Goal: Task Accomplishment & Management: Complete application form

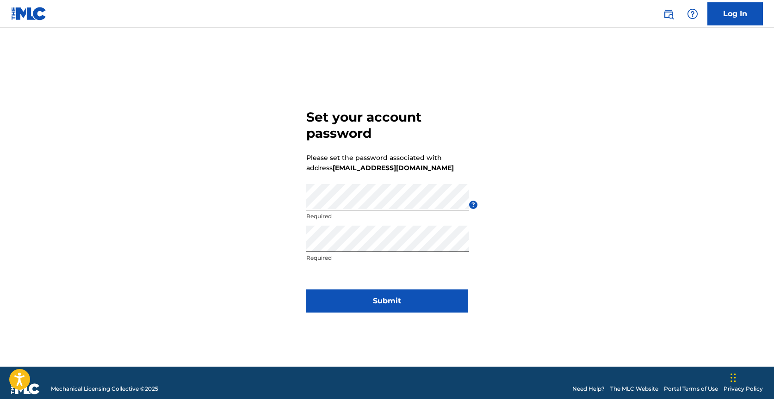
click at [307, 305] on button "Submit" at bounding box center [387, 300] width 162 height 23
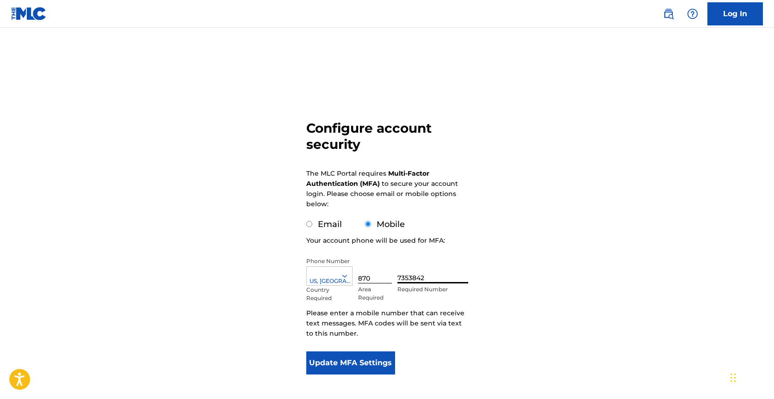
click at [427, 280] on input "7353842" at bounding box center [432, 270] width 70 height 26
type input "7"
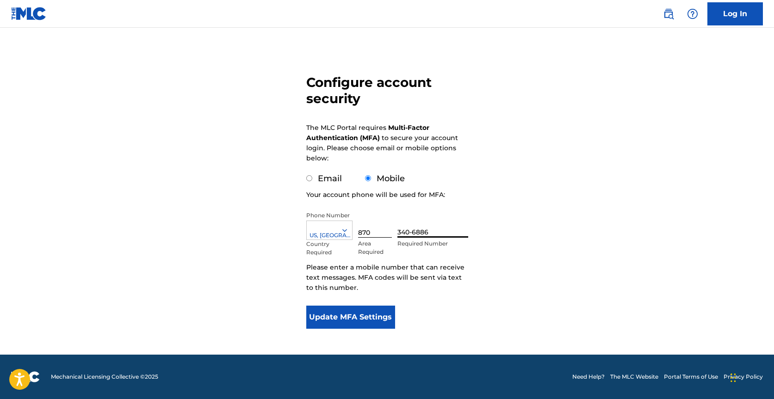
type input "340-6886"
click at [320, 316] on button "Update MFA Settings" at bounding box center [350, 317] width 89 height 23
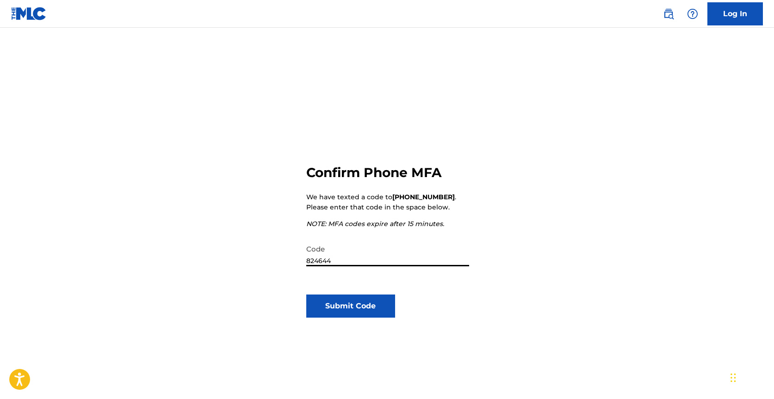
type input "824644"
click at [330, 296] on button "Submit Code" at bounding box center [350, 306] width 89 height 23
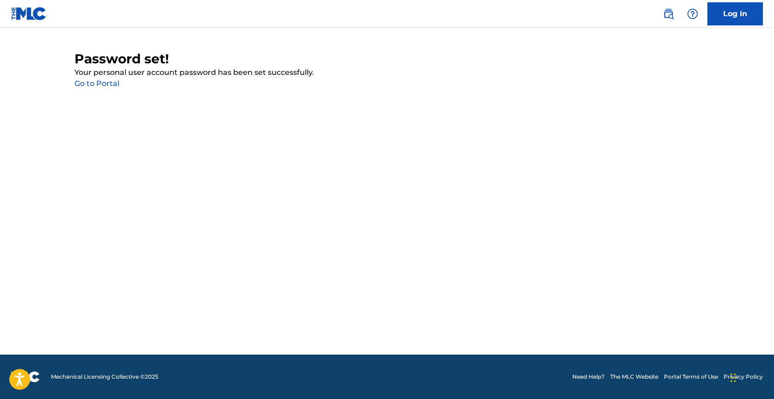
click at [98, 87] on link "Go to Portal" at bounding box center [96, 83] width 45 height 9
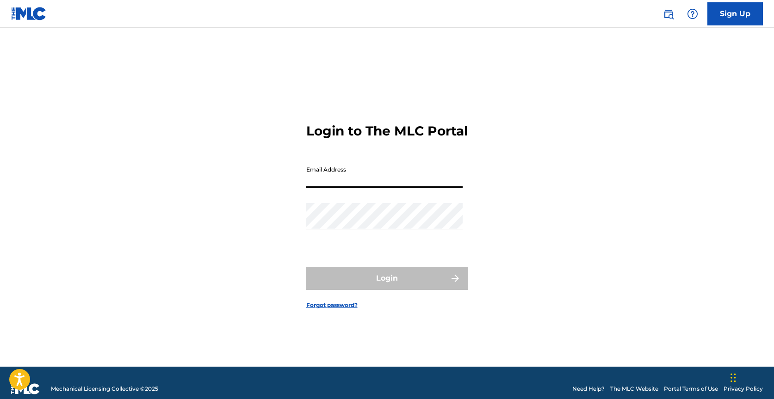
click at [352, 188] on input "Email Address" at bounding box center [384, 174] width 156 height 26
type input "[EMAIL_ADDRESS][DOMAIN_NAME]"
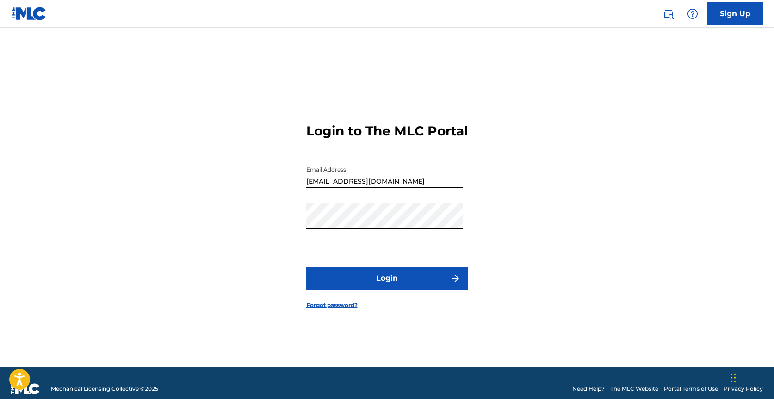
click at [306, 267] on button "Login" at bounding box center [387, 278] width 162 height 23
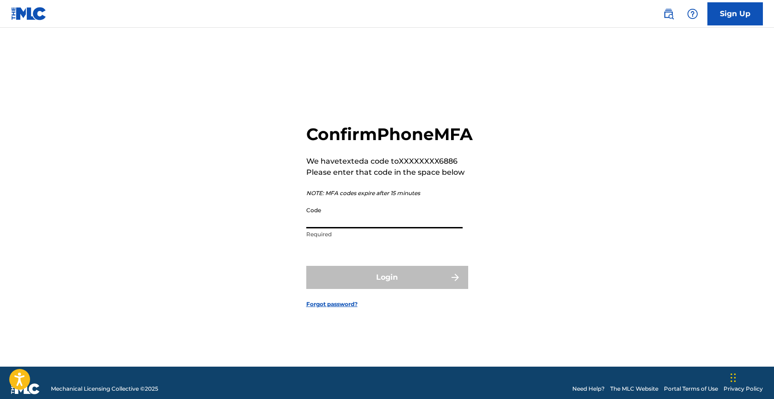
click at [326, 228] on input "Code" at bounding box center [384, 215] width 156 height 26
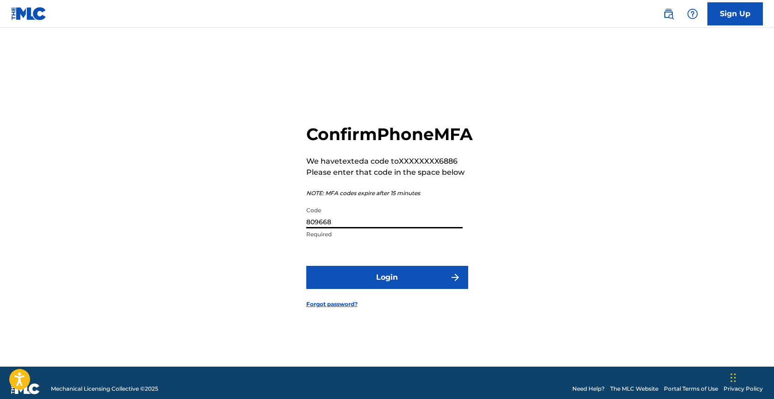
type input "809668"
click at [340, 278] on button "Login" at bounding box center [387, 277] width 162 height 23
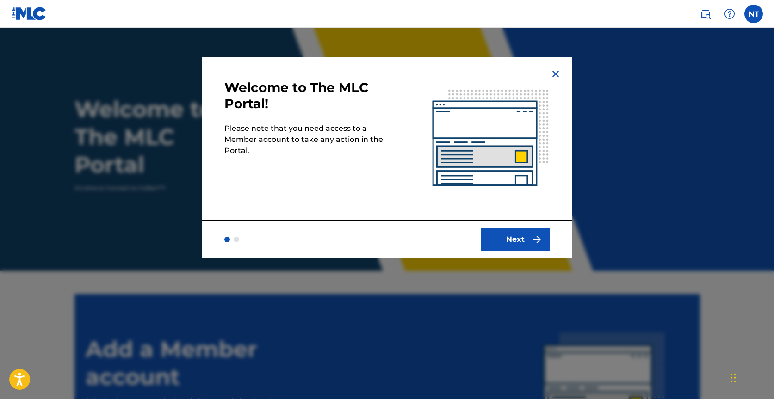
click at [488, 181] on img at bounding box center [490, 138] width 163 height 163
click at [498, 231] on button "Next" at bounding box center [514, 239] width 69 height 23
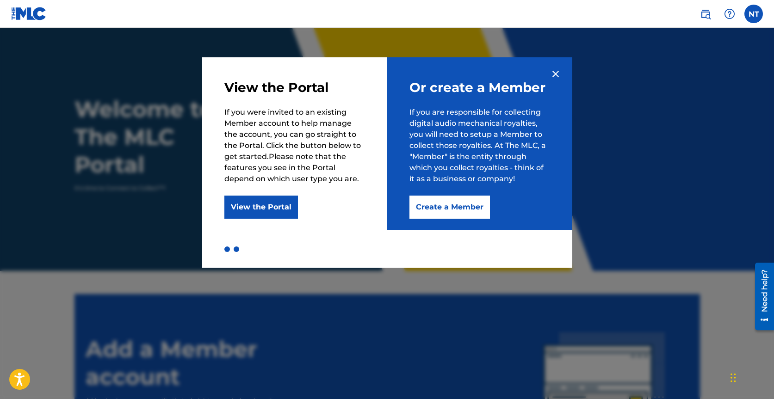
click at [449, 202] on button "Create a Member" at bounding box center [449, 207] width 80 height 23
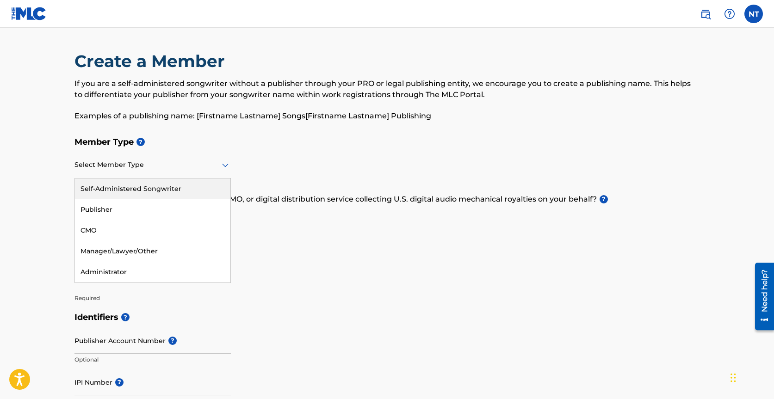
click at [111, 170] on div at bounding box center [152, 165] width 156 height 12
click at [125, 193] on div "Self-Administered Songwriter" at bounding box center [152, 188] width 155 height 21
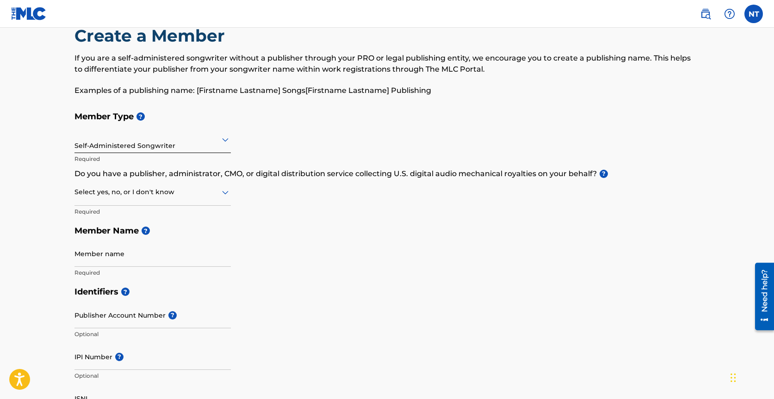
scroll to position [26, 0]
click at [125, 193] on div at bounding box center [152, 192] width 156 height 12
click at [125, 211] on div "Yes" at bounding box center [152, 215] width 155 height 21
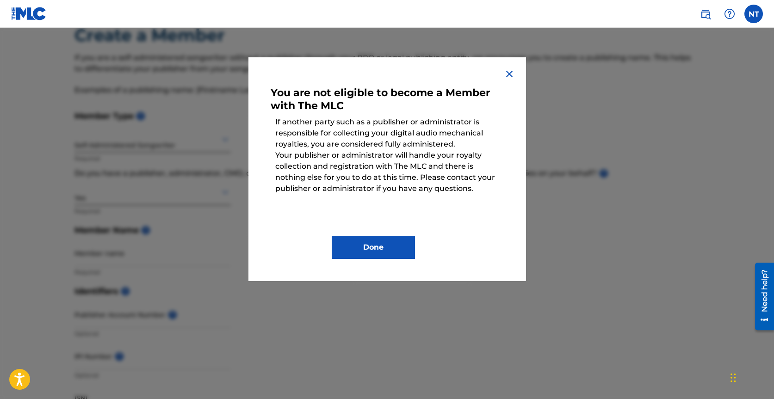
click at [365, 246] on button "Done" at bounding box center [373, 247] width 83 height 23
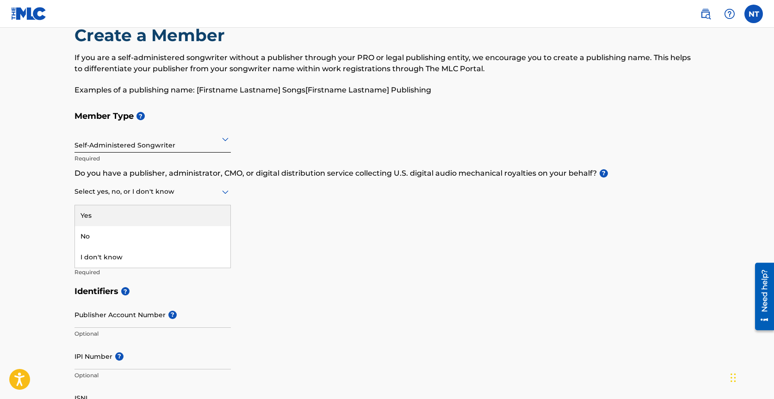
click at [212, 190] on div at bounding box center [152, 192] width 156 height 12
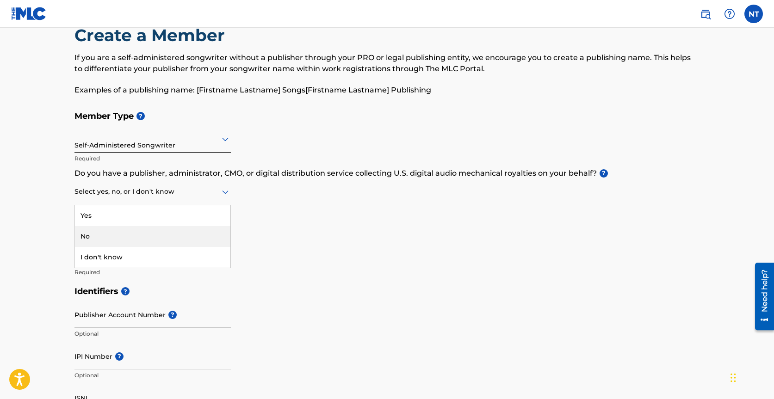
click at [181, 234] on div "No" at bounding box center [152, 236] width 155 height 21
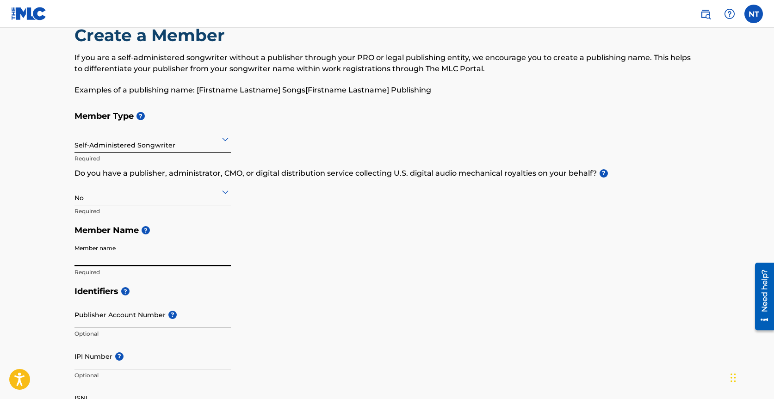
click at [160, 258] on input "Member name" at bounding box center [152, 253] width 156 height 26
type input "n"
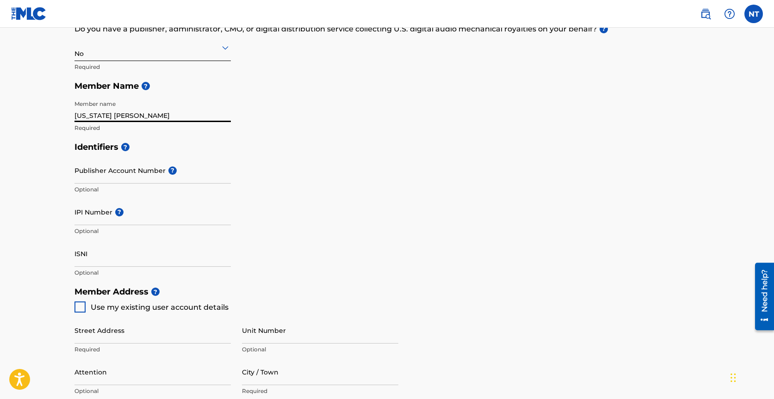
scroll to position [171, 0]
type input "[US_STATE] [PERSON_NAME]"
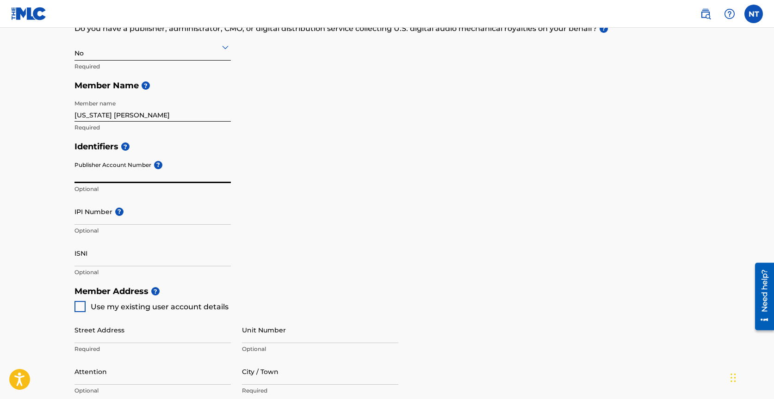
click at [142, 162] on input "Publisher Account Number ?" at bounding box center [152, 170] width 156 height 26
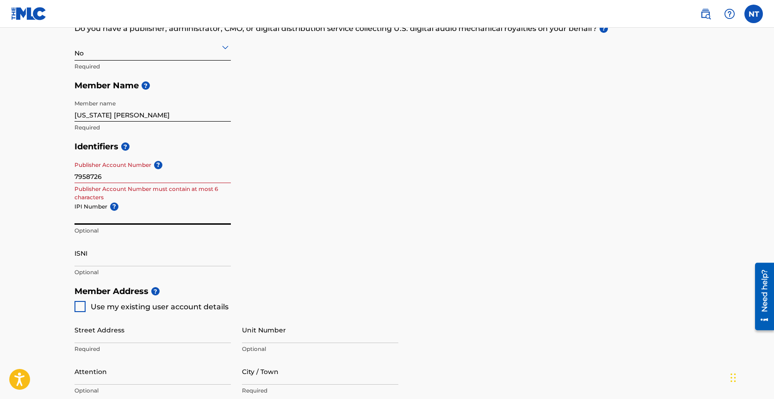
click at [107, 217] on input "IPI Number ?" at bounding box center [152, 211] width 156 height 26
click at [120, 185] on p "Publisher Account Number must contain at most 6 characters" at bounding box center [152, 193] width 156 height 17
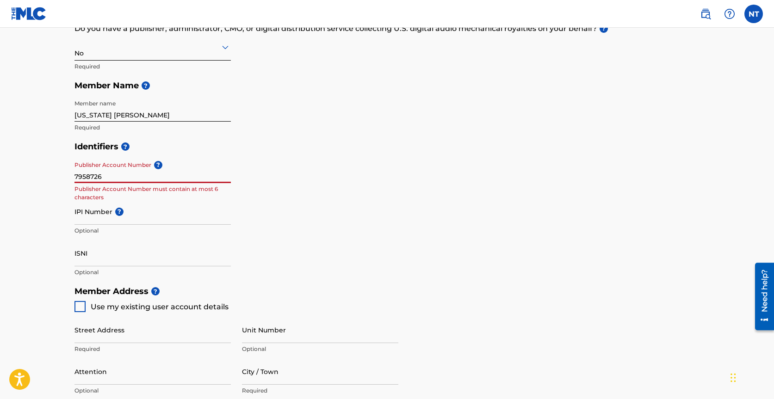
click at [120, 178] on input "7958726" at bounding box center [152, 170] width 156 height 26
type input "7"
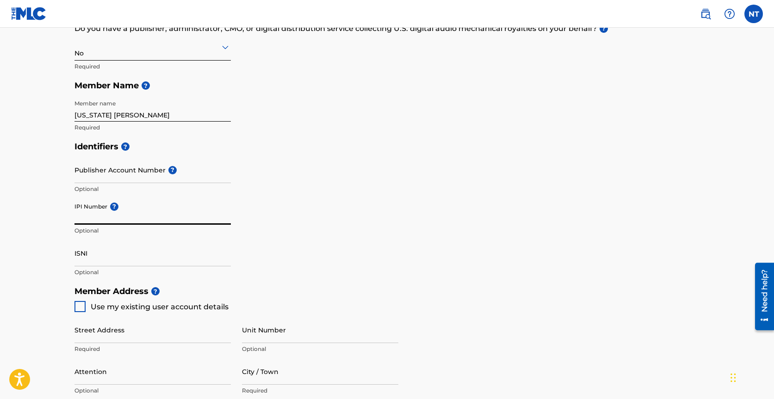
click at [86, 221] on input "IPI Number ?" at bounding box center [152, 211] width 156 height 26
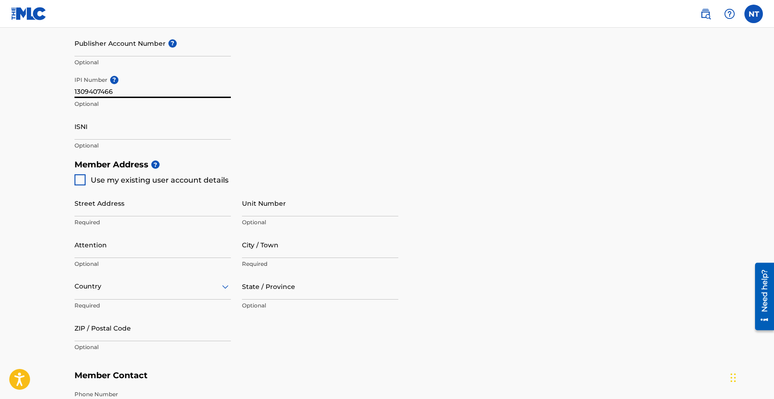
scroll to position [298, 0]
type input "1309407466"
click at [77, 183] on div at bounding box center [79, 178] width 11 height 11
type input "1115 Carriage dr south"
type input "Southaven"
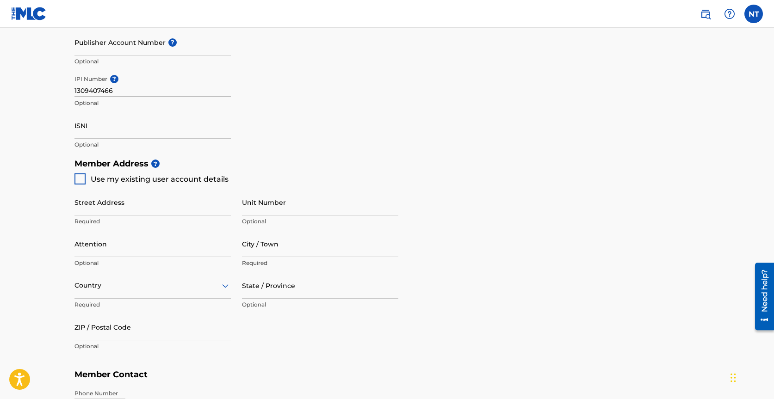
type input "38671"
type input "870"
type input "340-6886"
type input "[EMAIL_ADDRESS][DOMAIN_NAME]"
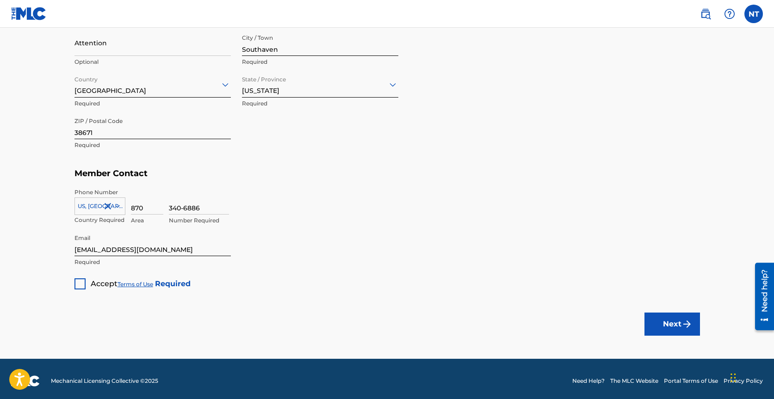
scroll to position [500, 0]
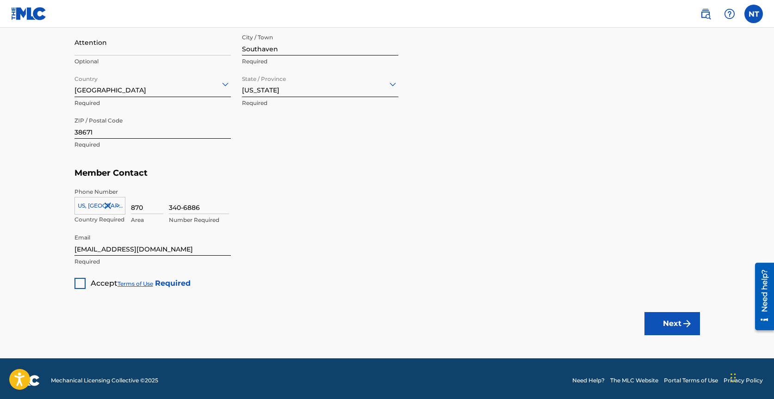
click at [76, 285] on div at bounding box center [79, 283] width 11 height 11
click at [674, 321] on button "Next" at bounding box center [671, 323] width 55 height 23
click at [185, 206] on input "340-6886" at bounding box center [199, 201] width 60 height 26
type input "3406886"
click at [657, 324] on button "Next" at bounding box center [671, 323] width 55 height 23
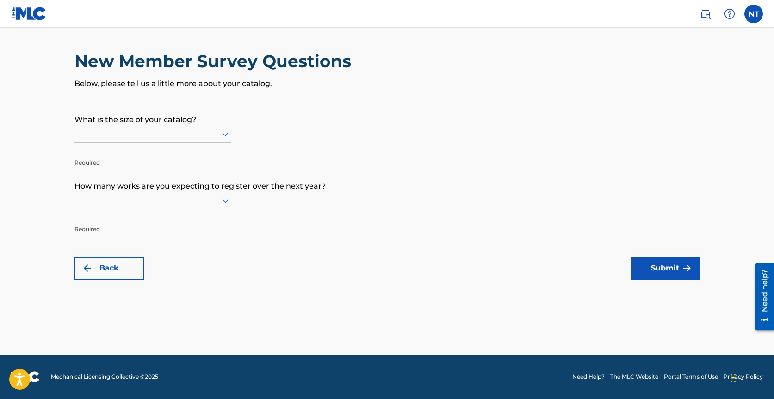
click at [148, 128] on div at bounding box center [152, 134] width 156 height 18
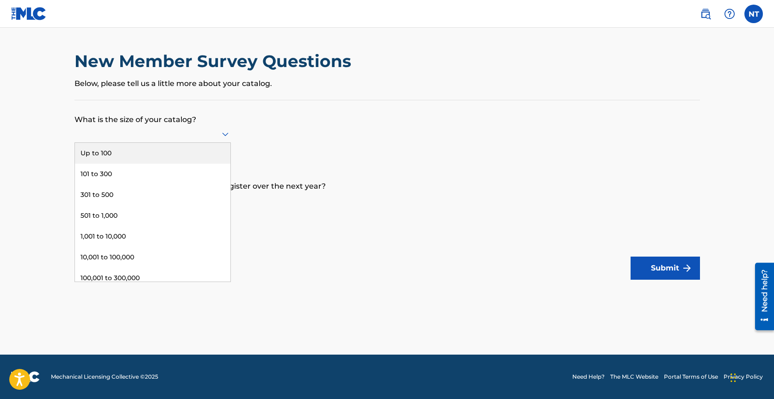
click at [143, 154] on div "Up to 100" at bounding box center [152, 153] width 155 height 21
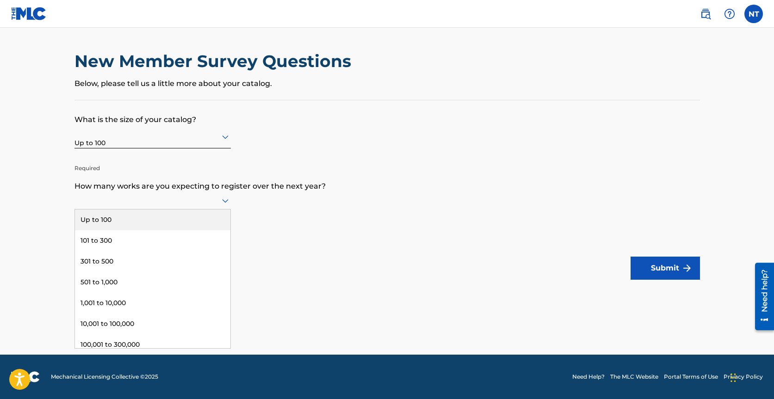
click at [199, 199] on div at bounding box center [152, 201] width 156 height 12
click at [191, 217] on div "Up to 100" at bounding box center [152, 219] width 155 height 21
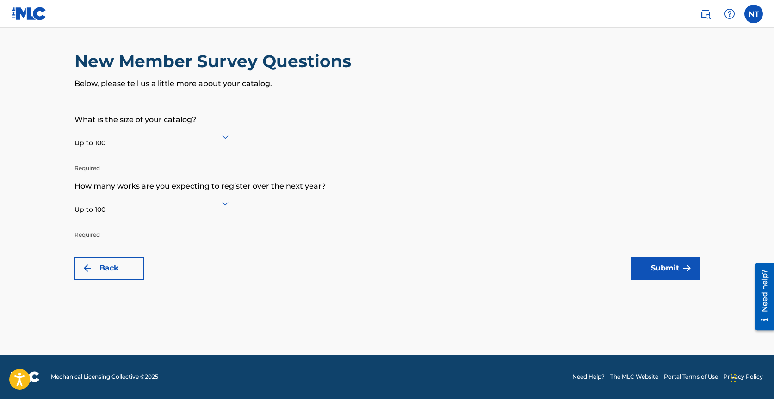
click at [658, 280] on main "New Member Survey Questions Below, please tell us a little more about your cata…" at bounding box center [387, 191] width 774 height 327
click at [657, 274] on button "Submit" at bounding box center [664, 268] width 69 height 23
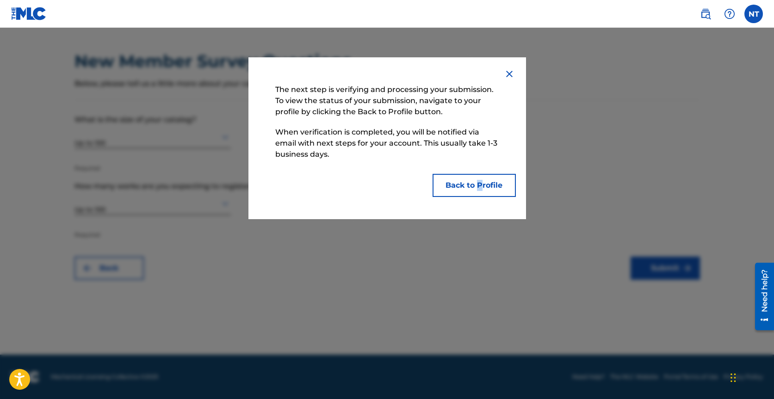
drag, startPoint x: 480, startPoint y: 172, endPoint x: 478, endPoint y: 185, distance: 12.7
click at [478, 185] on div "The next step is verifying and processing your submission. To view the status o…" at bounding box center [387, 138] width 233 height 117
click at [478, 185] on button "Back to Profile" at bounding box center [473, 185] width 83 height 23
